Goal: Task Accomplishment & Management: Manage account settings

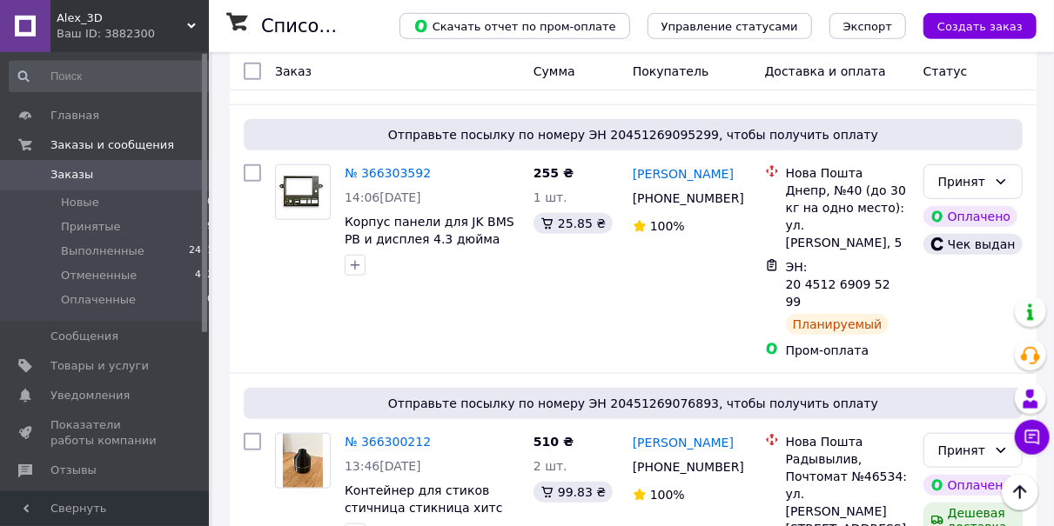
scroll to position [633, 0]
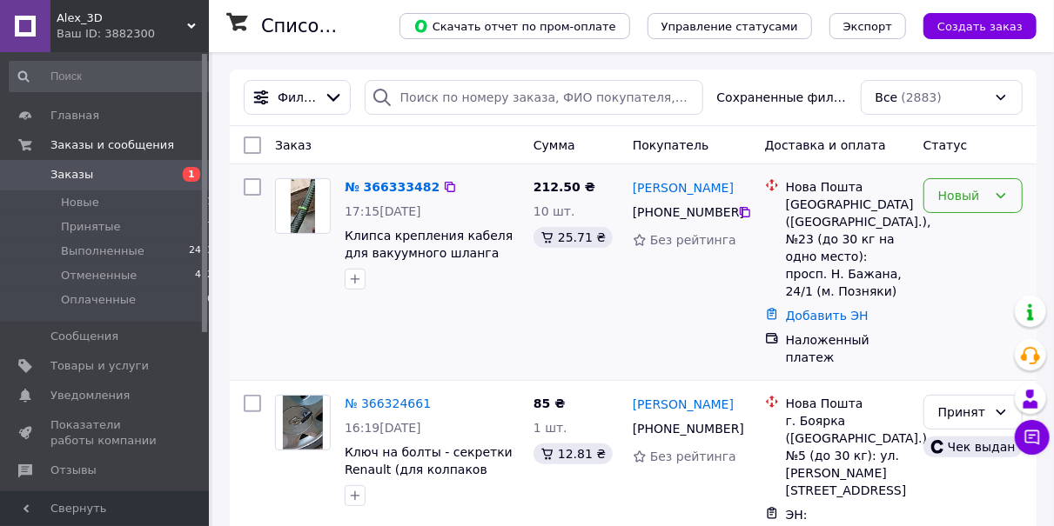
click at [956, 198] on div "Новый" at bounding box center [962, 195] width 49 height 19
click at [963, 194] on div "Новый" at bounding box center [962, 195] width 49 height 19
click at [967, 235] on li "Принят" at bounding box center [972, 233] width 97 height 31
click at [401, 189] on link "№ 366333482" at bounding box center [392, 187] width 95 height 14
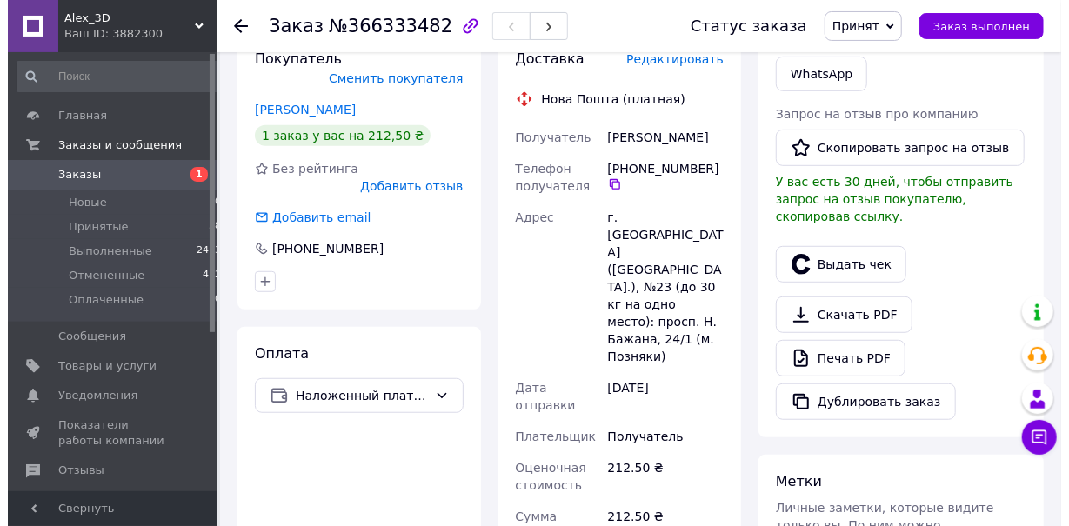
scroll to position [362, 0]
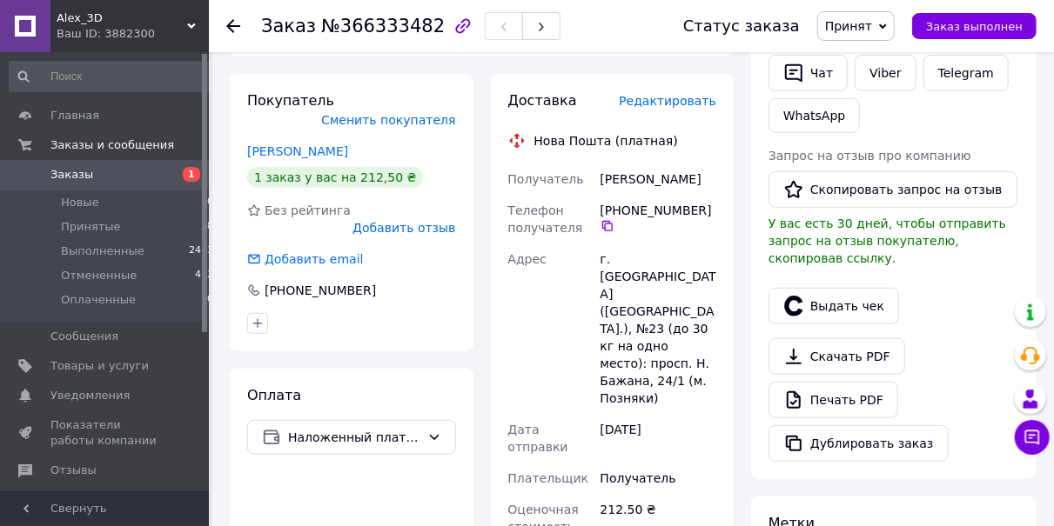
click at [676, 107] on span "Редактировать" at bounding box center [667, 101] width 97 height 14
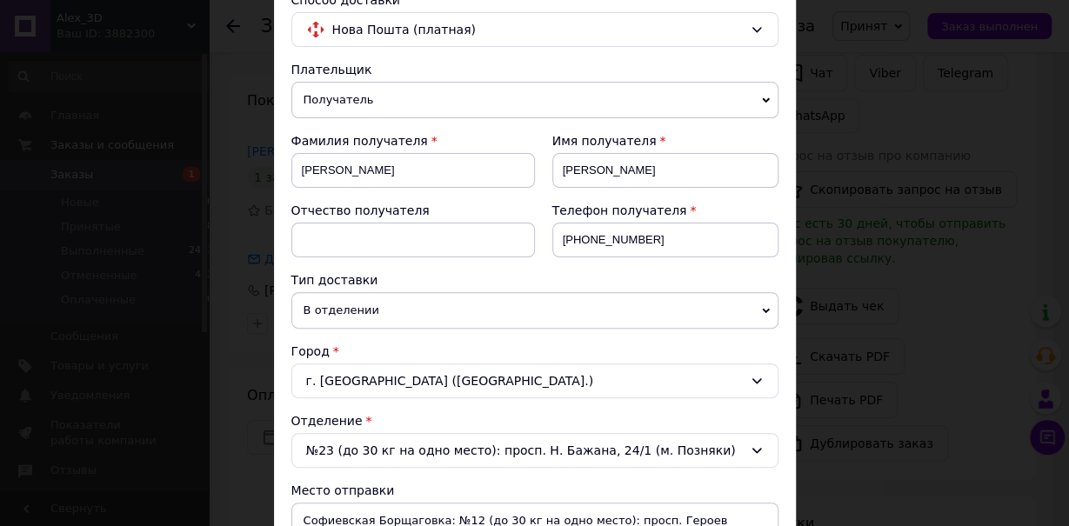
scroll to position [292, 0]
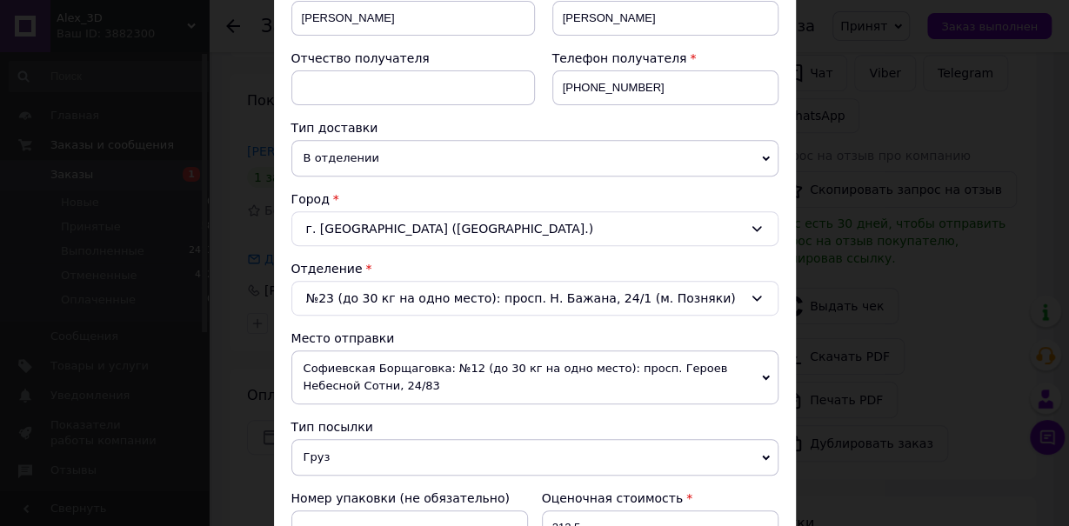
click at [393, 364] on span "Софиевская Борщаговка: №12 (до 30 кг на одно место): просп. Героев Небесной Сот…" at bounding box center [534, 378] width 487 height 54
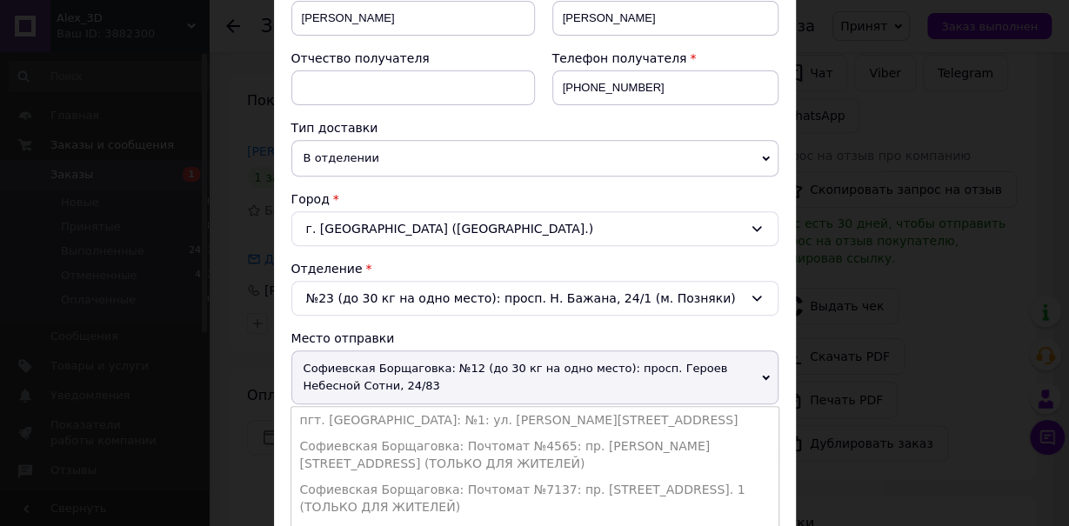
click at [390, 413] on li "пгт. Новая Водолага: №1: [STREET_ADDRESS][PERSON_NAME]" at bounding box center [534, 420] width 487 height 26
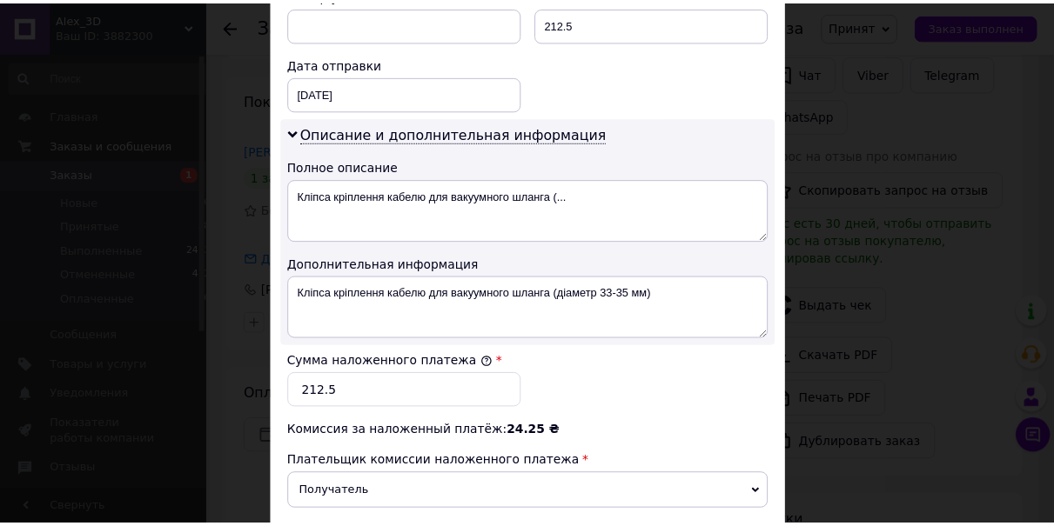
scroll to position [986, 0]
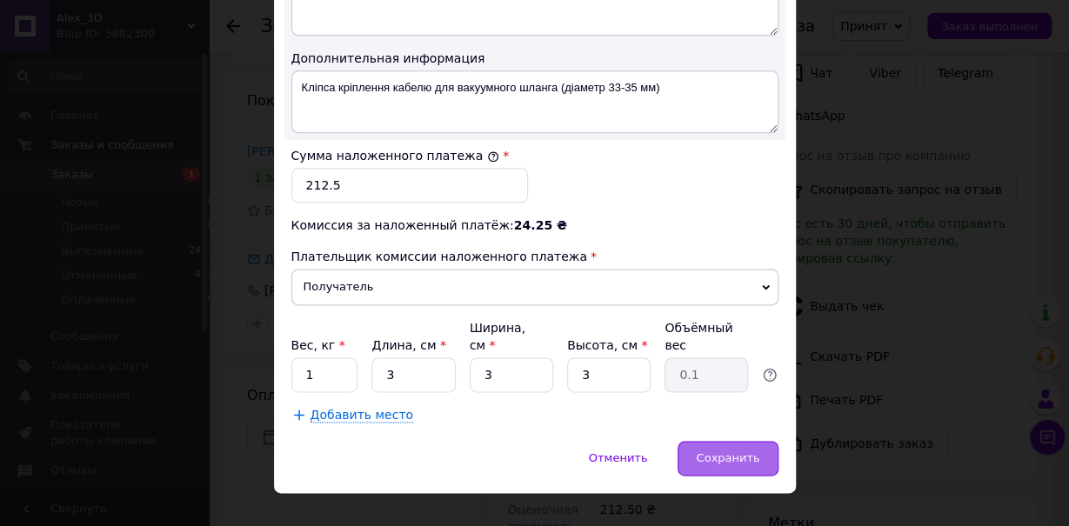
click at [727, 452] on span "Сохранить" at bounding box center [728, 458] width 64 height 13
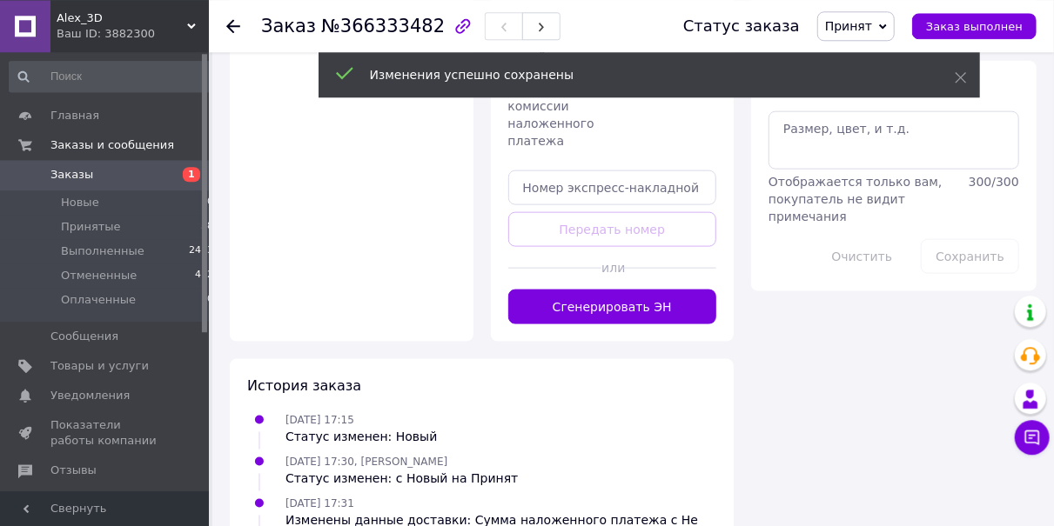
scroll to position [995, 0]
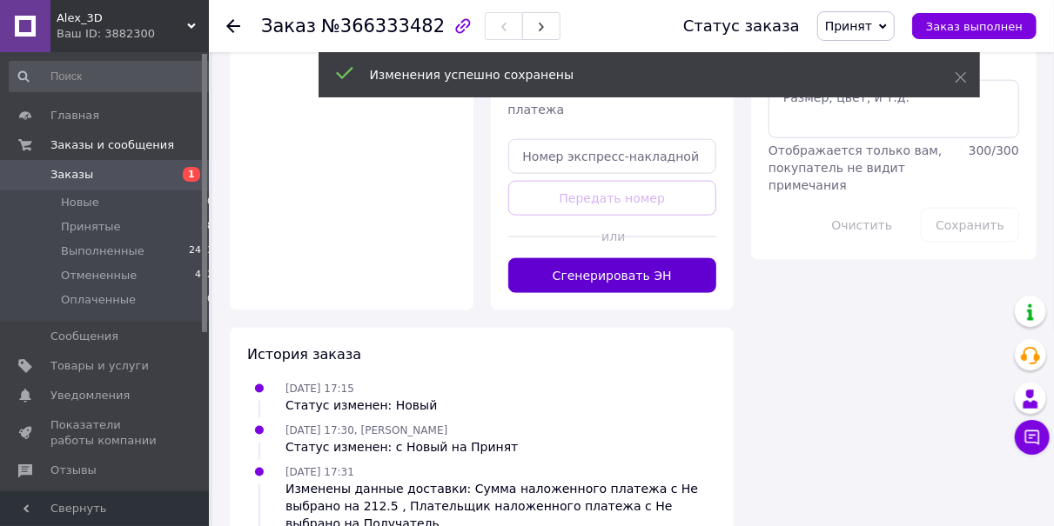
click at [622, 258] on button "Сгенерировать ЭН" at bounding box center [612, 275] width 209 height 35
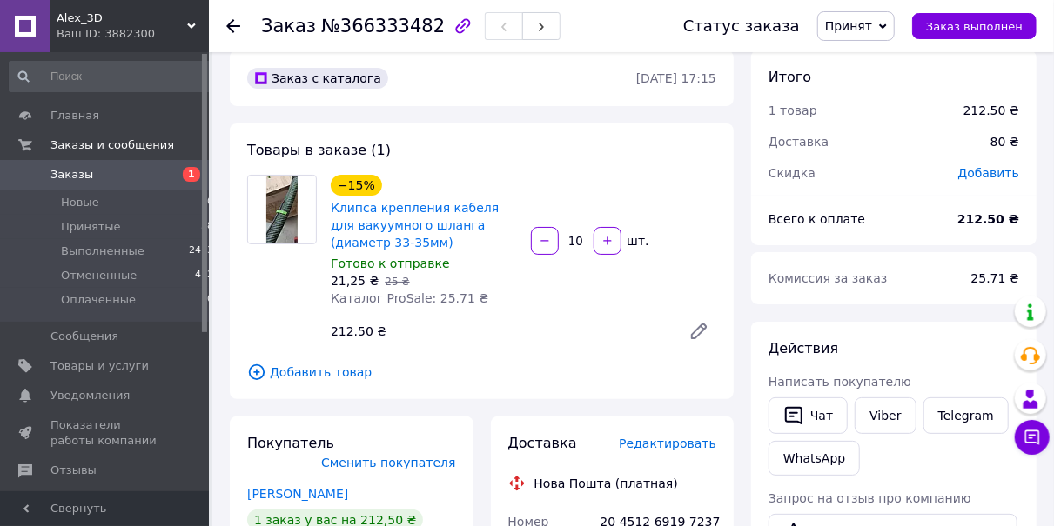
scroll to position [0, 0]
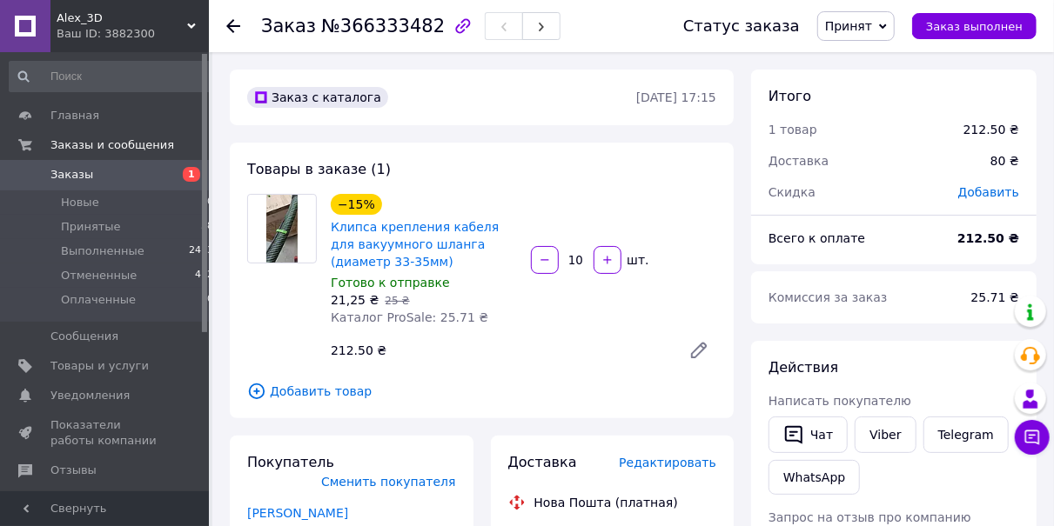
click at [237, 30] on icon at bounding box center [233, 26] width 14 height 14
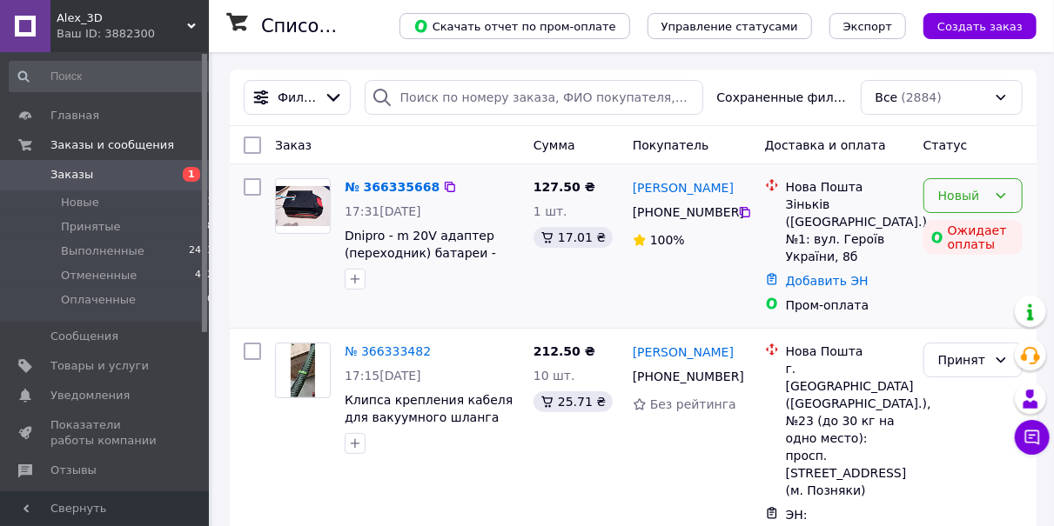
click at [974, 198] on div "Новый" at bounding box center [962, 195] width 49 height 19
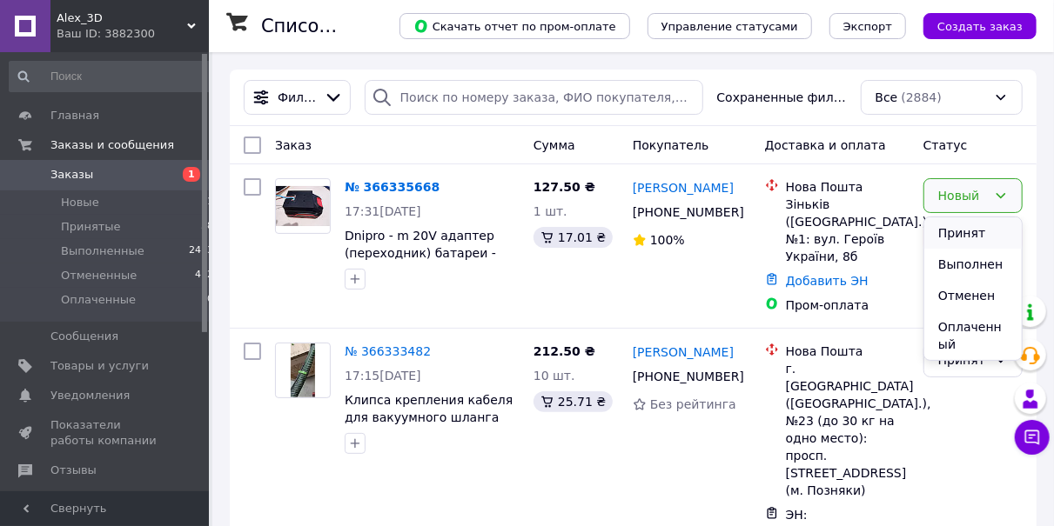
click at [971, 234] on li "Принят" at bounding box center [972, 233] width 97 height 31
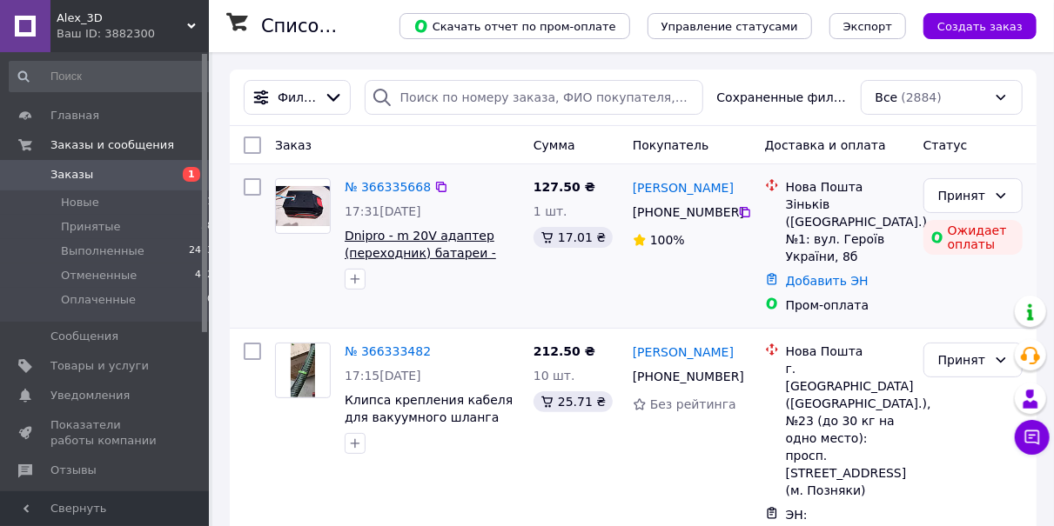
click at [445, 241] on span "Dnipro - m 20V адаптер (переходник) батареи - набор для сборки." at bounding box center [420, 253] width 151 height 49
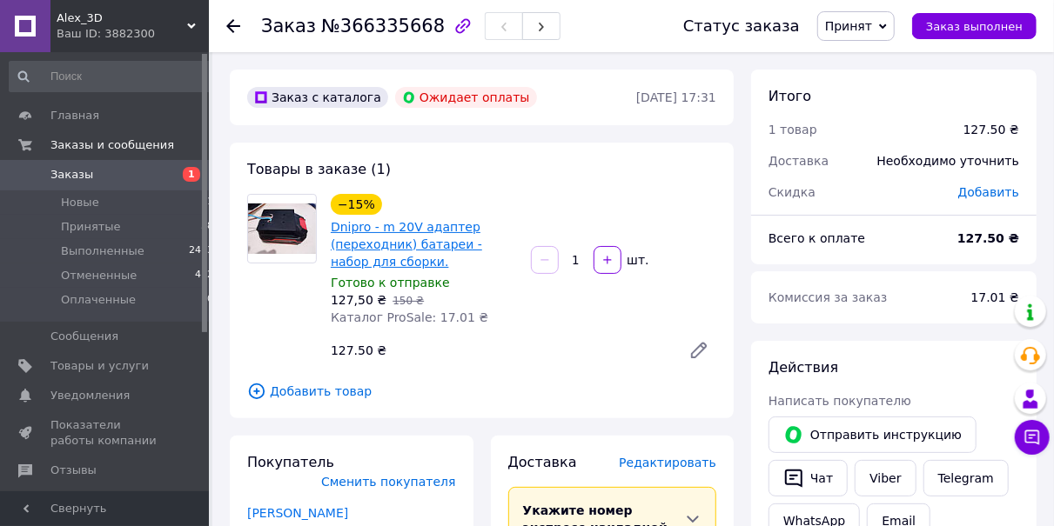
click at [445, 238] on link "Dnipro - m 20V адаптер (переходник) батареи - набор для сборки." at bounding box center [406, 244] width 151 height 49
click at [235, 26] on use at bounding box center [233, 26] width 14 height 14
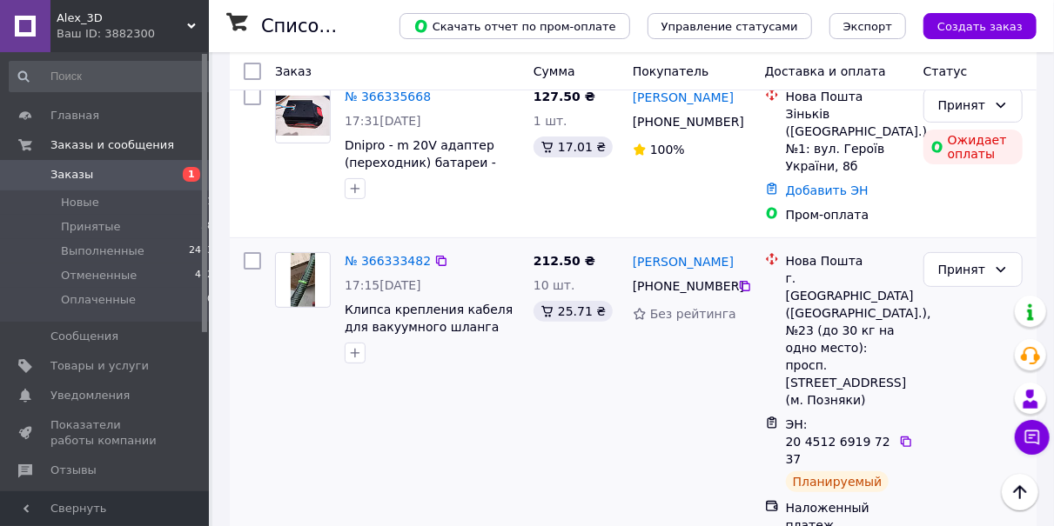
scroll to position [181, 0]
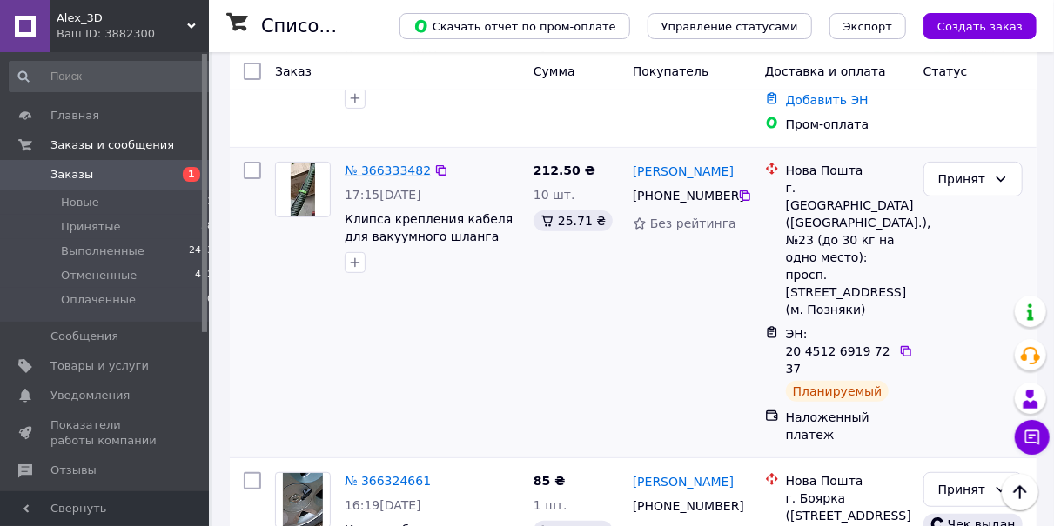
click at [379, 164] on link "№ 366333482" at bounding box center [388, 171] width 86 height 14
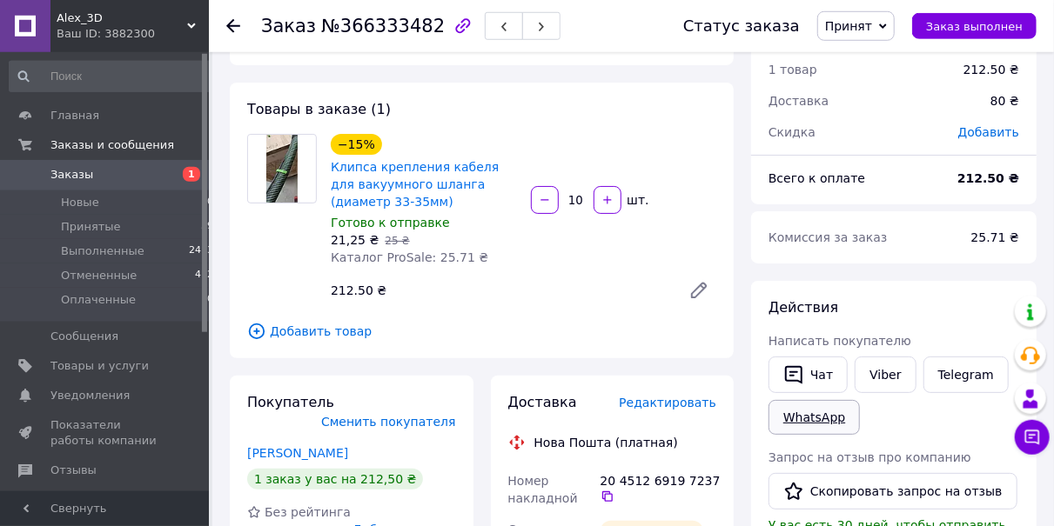
scroll to position [90, 0]
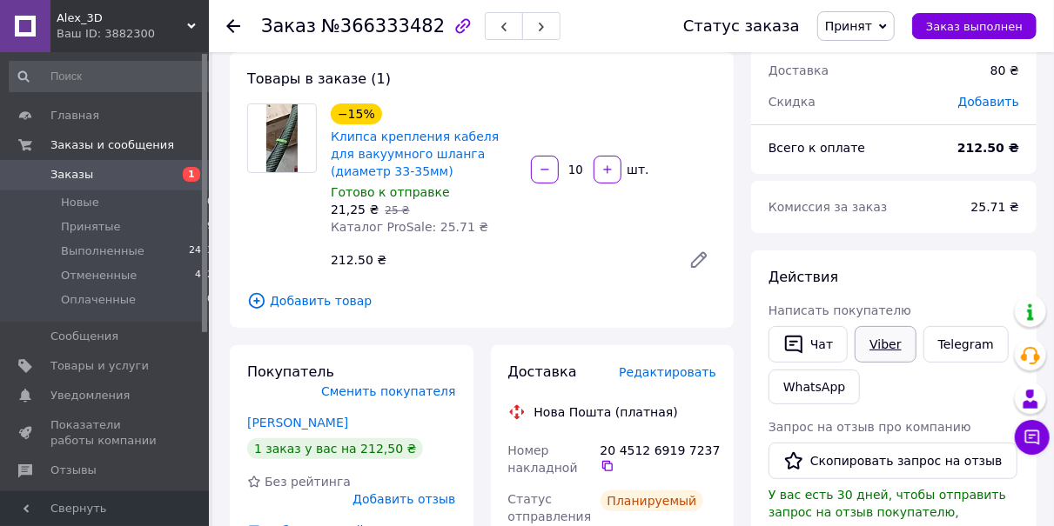
click at [882, 345] on link "Viber" at bounding box center [884, 344] width 61 height 37
click at [238, 25] on icon at bounding box center [233, 26] width 14 height 14
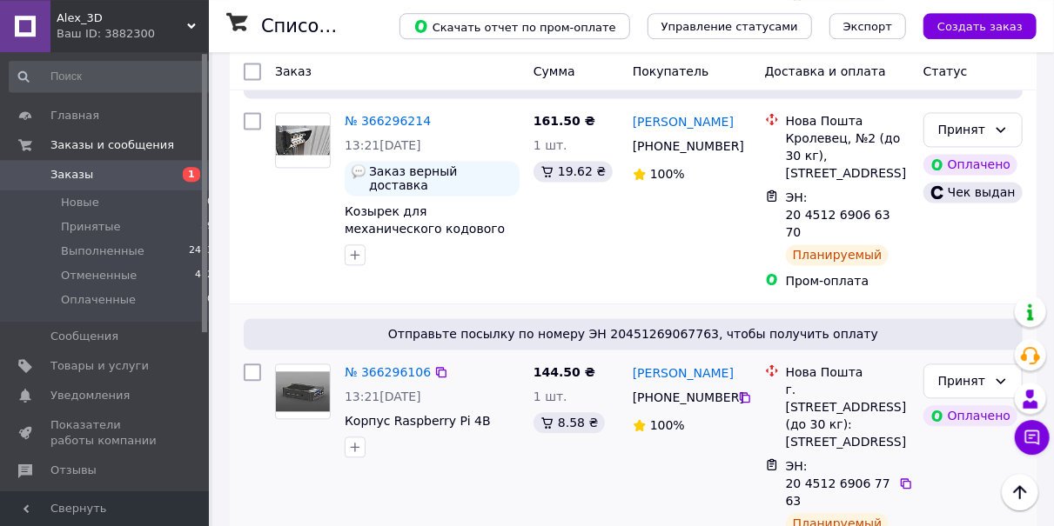
scroll to position [1629, 0]
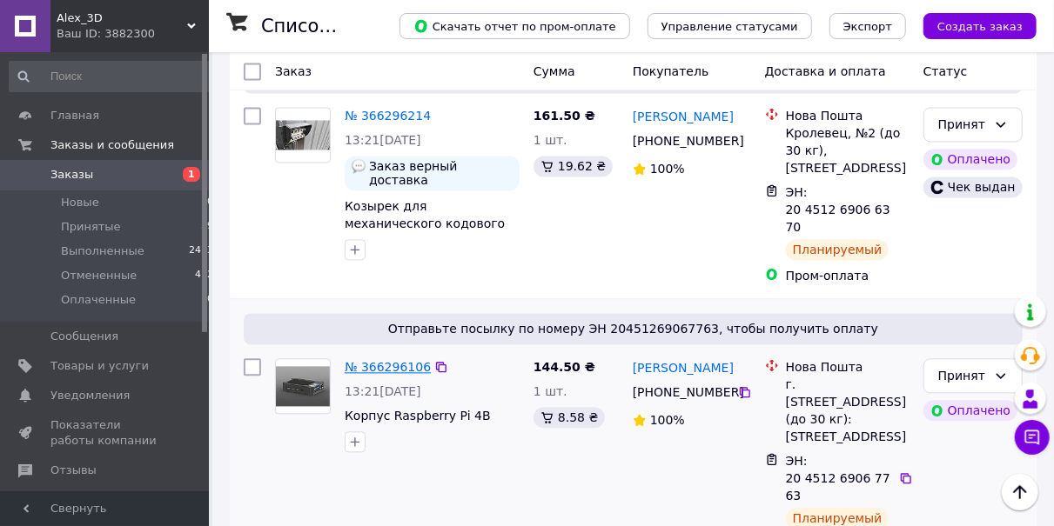
click at [409, 360] on link "№ 366296106" at bounding box center [388, 367] width 86 height 14
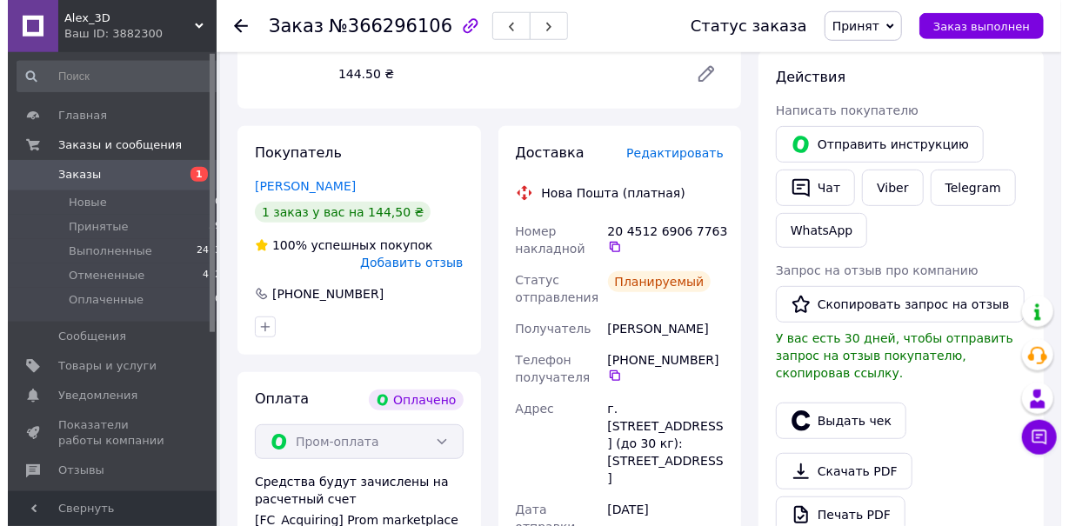
scroll to position [353, 0]
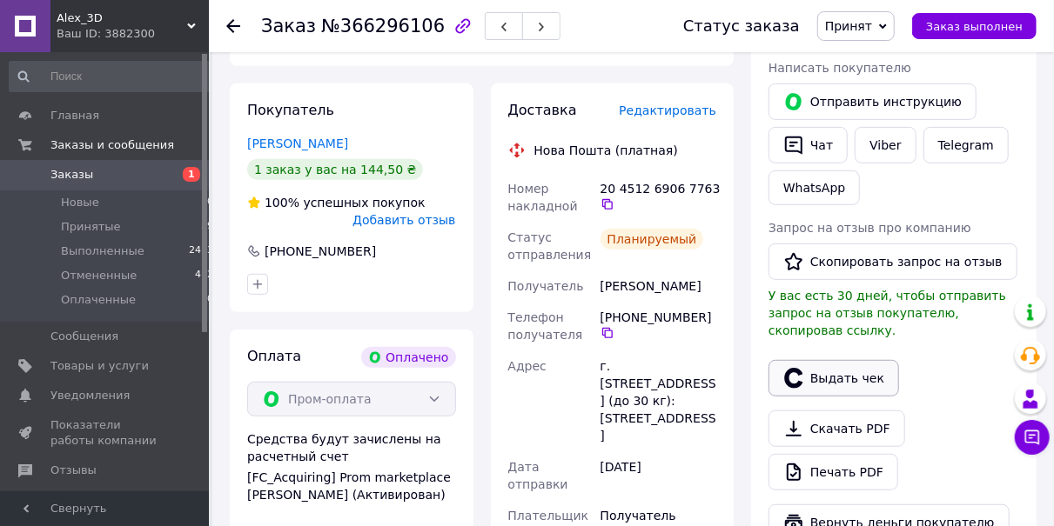
click at [855, 366] on button "Выдать чек" at bounding box center [833, 378] width 131 height 37
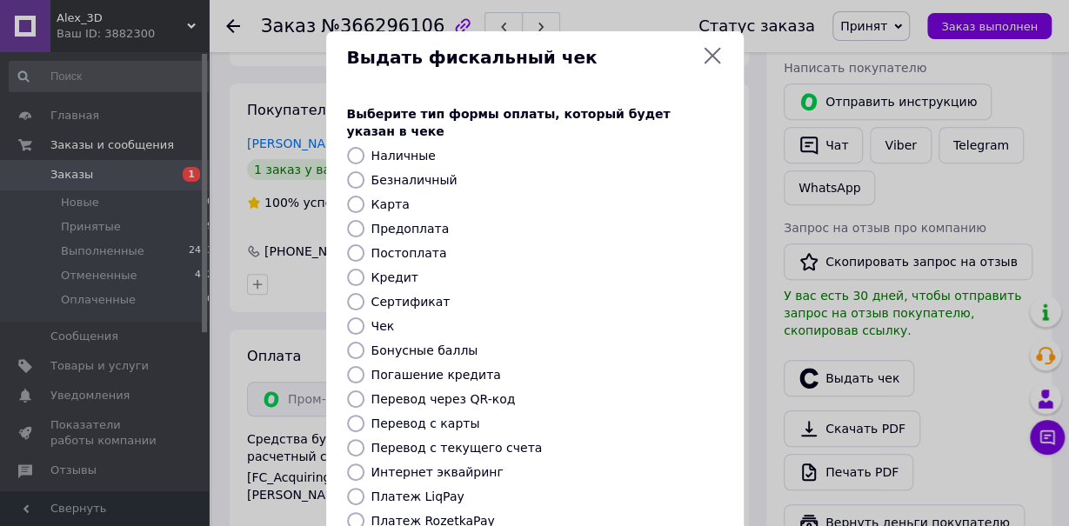
click at [351, 220] on input "Предоплата" at bounding box center [355, 228] width 17 height 17
radio input "true"
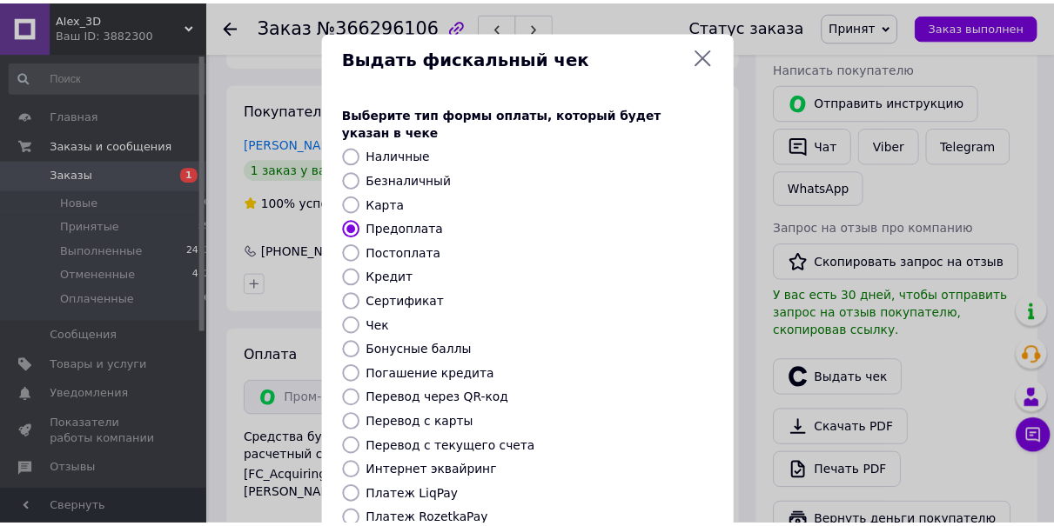
scroll to position [220, 0]
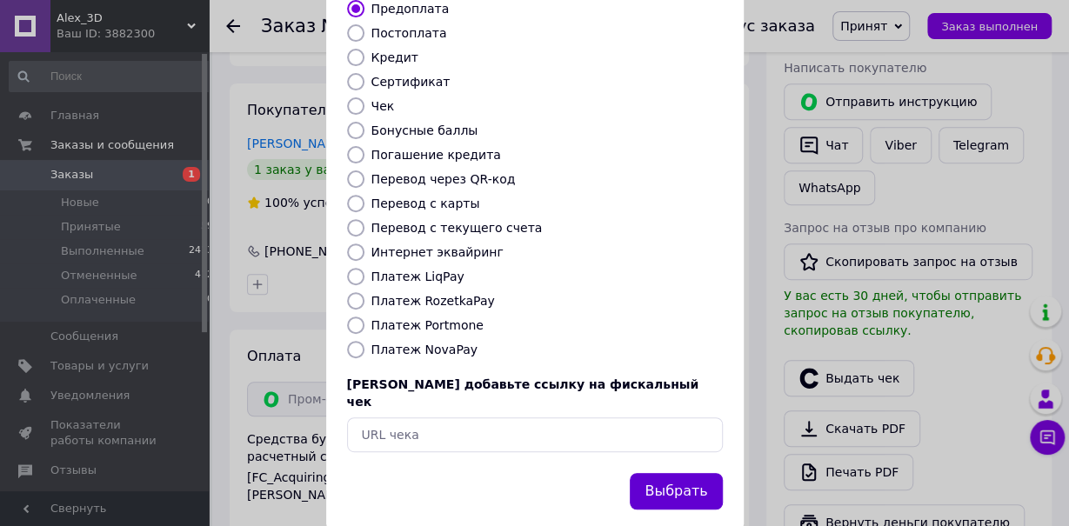
click at [690, 473] on button "Выбрать" at bounding box center [676, 491] width 92 height 37
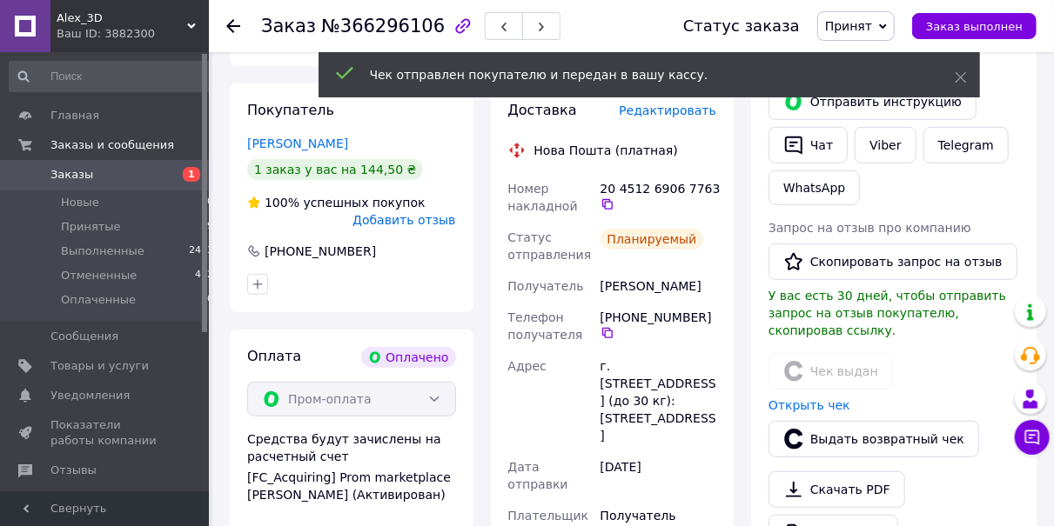
click at [225, 20] on div "Заказ №366296106 Статус заказа Принят Выполнен Отменен Оплаченный Заказ выполнен" at bounding box center [631, 26] width 845 height 52
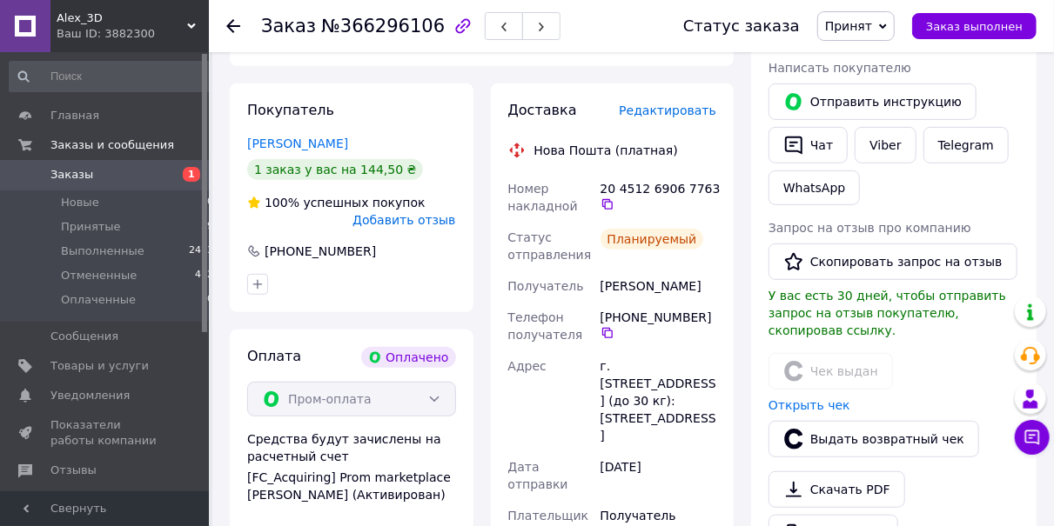
click at [236, 27] on use at bounding box center [233, 26] width 14 height 14
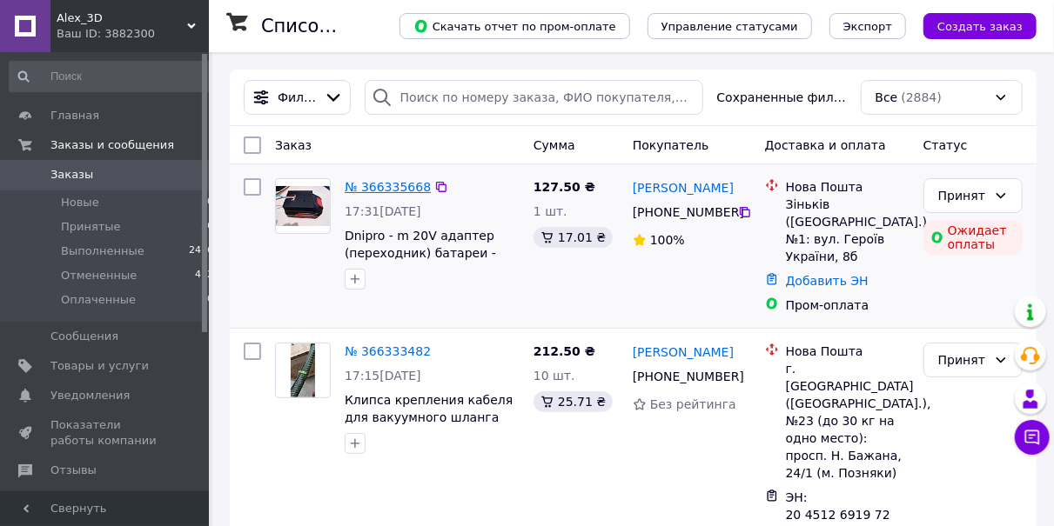
click at [377, 184] on link "№ 366335668" at bounding box center [388, 187] width 86 height 14
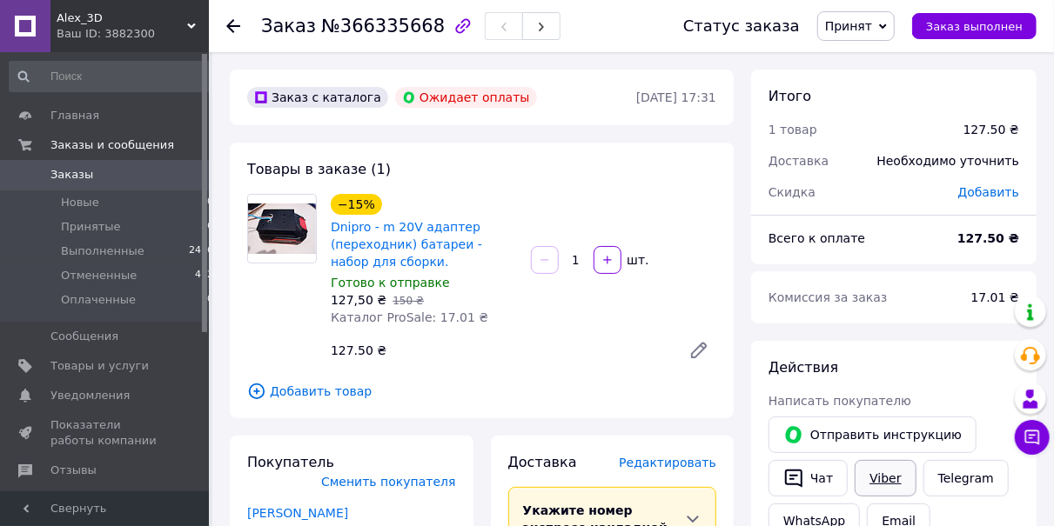
click at [878, 479] on link "Viber" at bounding box center [884, 478] width 61 height 37
click at [231, 24] on icon at bounding box center [233, 26] width 14 height 14
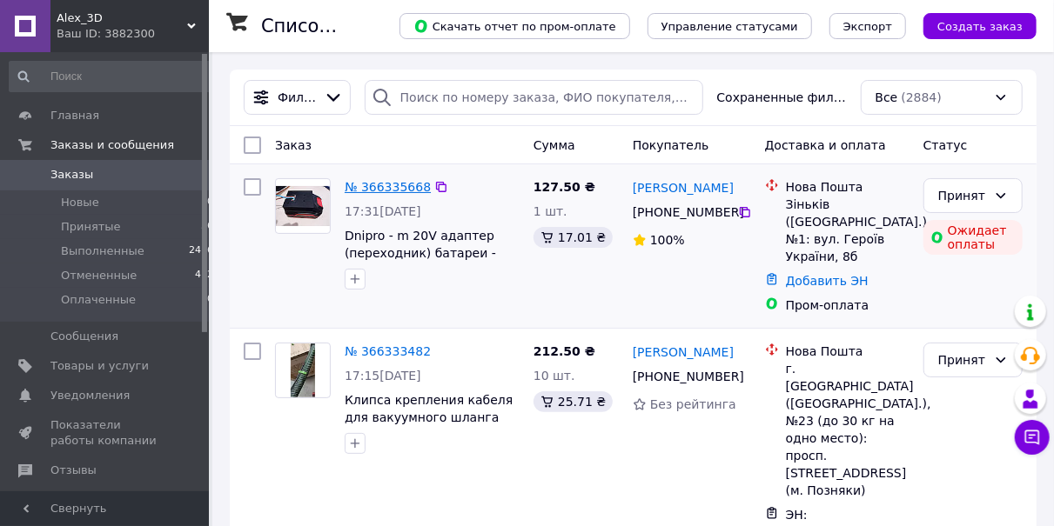
click at [385, 186] on link "№ 366335668" at bounding box center [388, 187] width 86 height 14
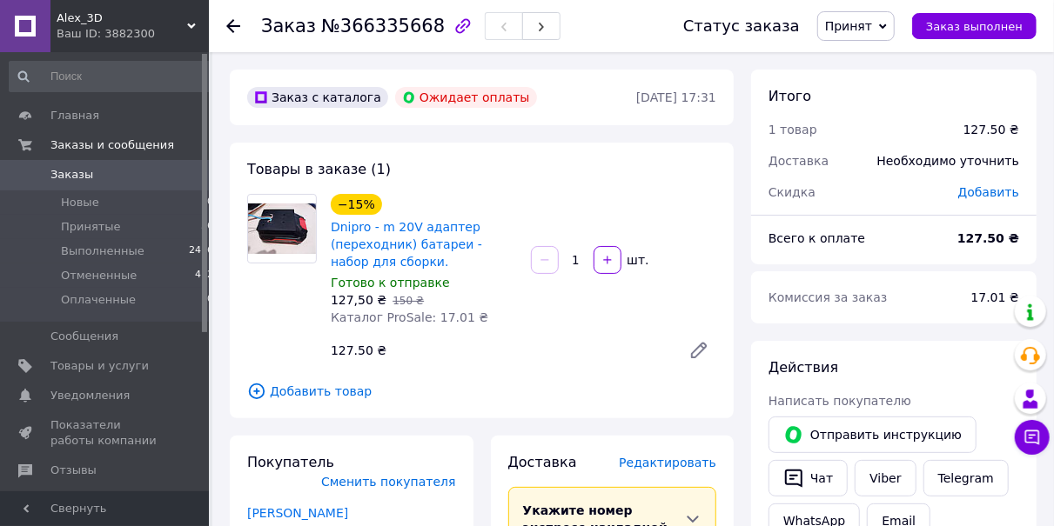
click at [232, 25] on icon at bounding box center [233, 26] width 14 height 14
